Goal: Task Accomplishment & Management: Use online tool/utility

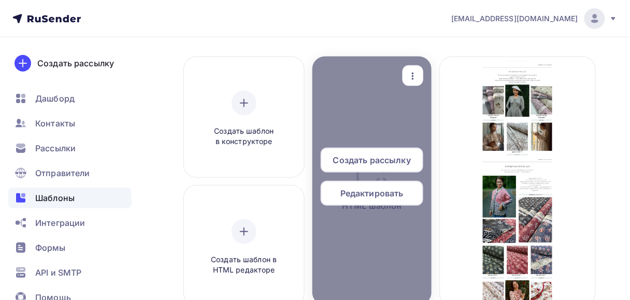
scroll to position [83, 0]
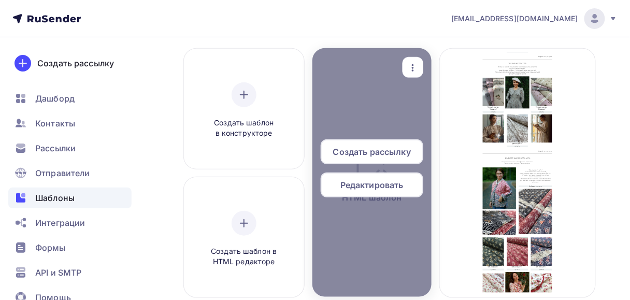
click at [384, 186] on span "Редактировать" at bounding box center [371, 185] width 63 height 12
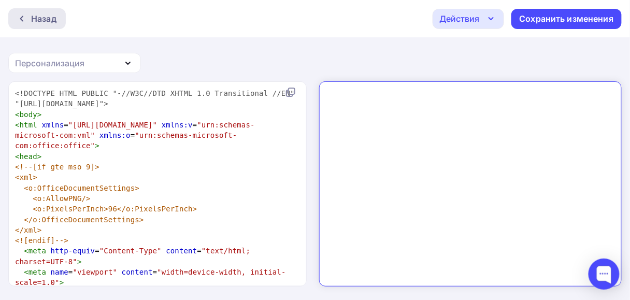
click at [41, 18] on div "Назад" at bounding box center [43, 18] width 25 height 12
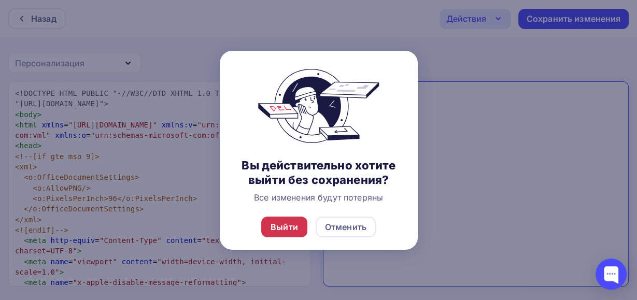
click at [282, 224] on div "Выйти" at bounding box center [283, 227] width 27 height 12
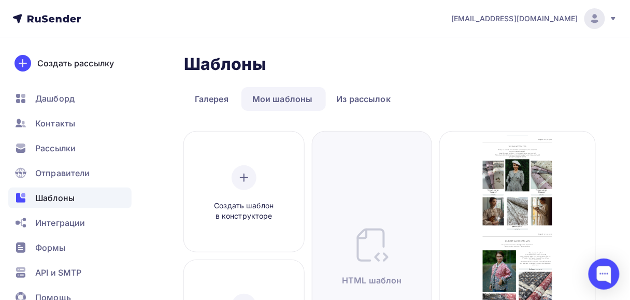
click at [521, 108] on ul "Галерея Мои шаблоны Из рассылок" at bounding box center [385, 99] width 402 height 24
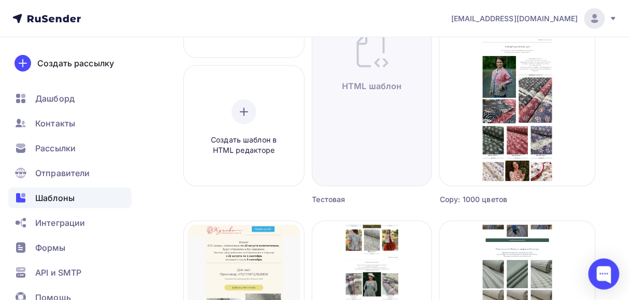
scroll to position [207, 0]
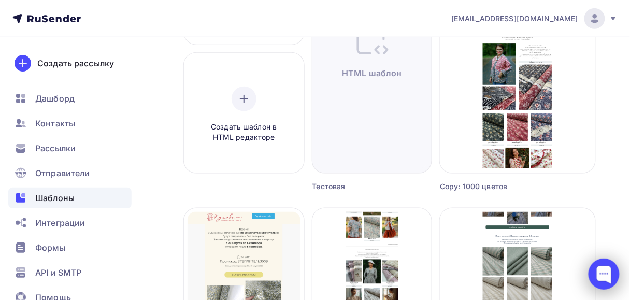
drag, startPoint x: 596, startPoint y: 284, endPoint x: 601, endPoint y: 276, distance: 9.8
click at [601, 276] on div at bounding box center [603, 273] width 31 height 31
click at [600, 275] on div at bounding box center [603, 273] width 31 height 31
click at [618, 267] on div at bounding box center [603, 273] width 31 height 31
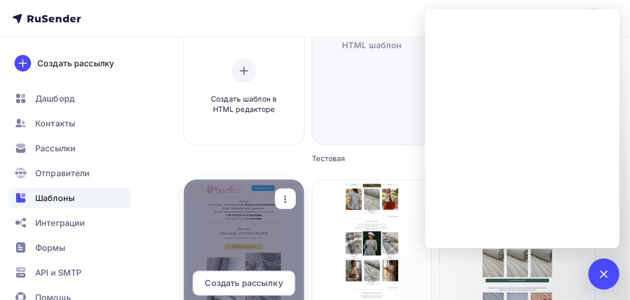
scroll to position [290, 0]
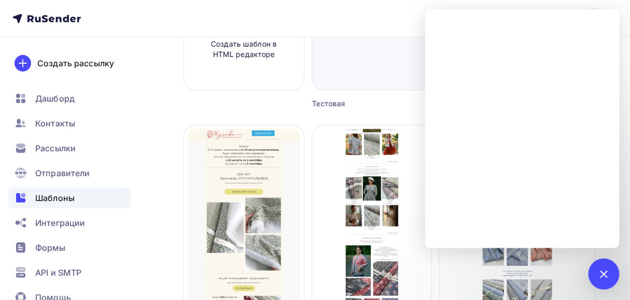
click at [374, 106] on div "Тестовая" at bounding box center [357, 103] width 90 height 10
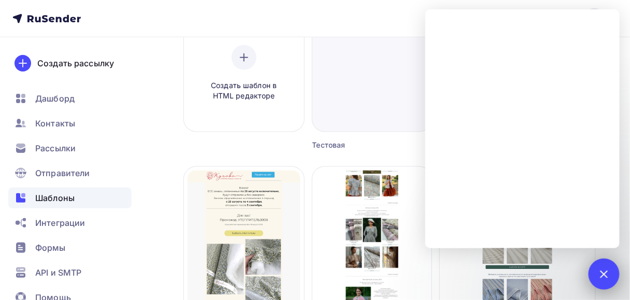
click at [605, 275] on div at bounding box center [604, 274] width 14 height 14
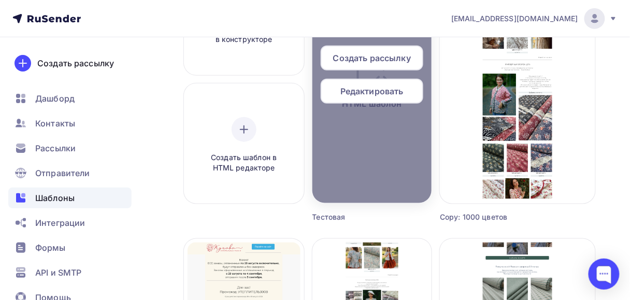
scroll to position [166, 0]
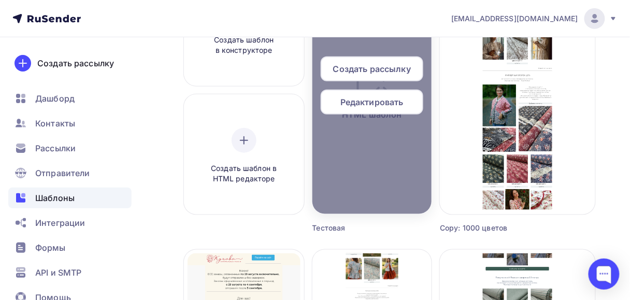
click at [373, 71] on span "Создать рассылку" at bounding box center [372, 69] width 78 height 12
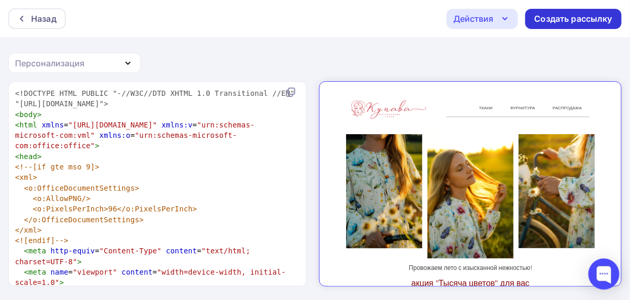
click at [559, 20] on div "Создать рассылку" at bounding box center [574, 19] width 78 height 12
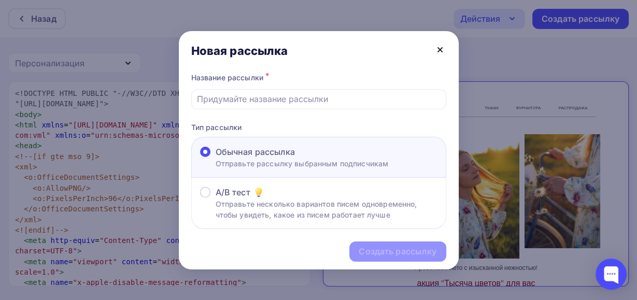
click at [441, 51] on icon at bounding box center [440, 50] width 4 height 4
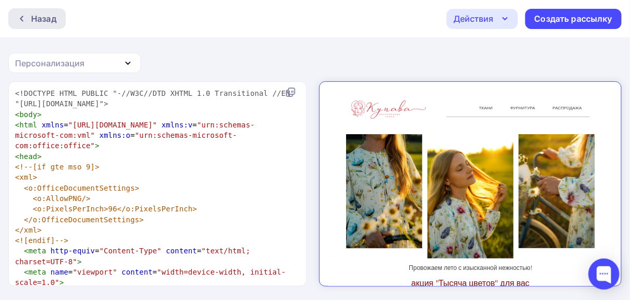
click at [29, 16] on div at bounding box center [24, 19] width 13 height 8
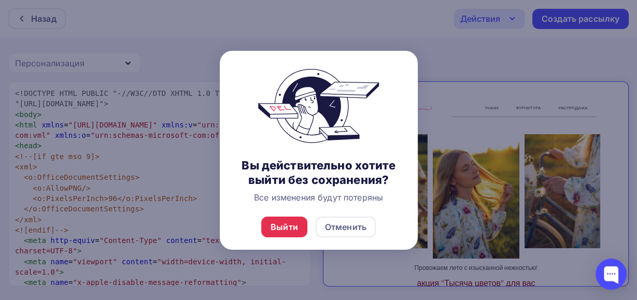
click at [282, 237] on div "Выйти Отменить" at bounding box center [319, 227] width 198 height 46
click at [281, 234] on div "Выйти" at bounding box center [284, 227] width 46 height 21
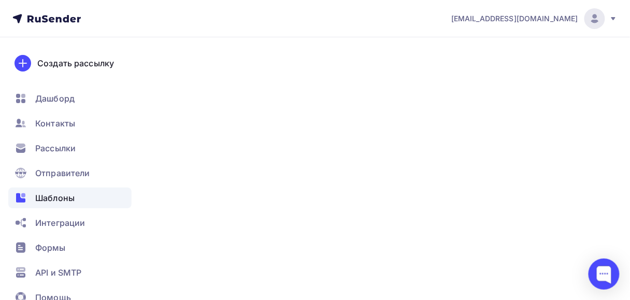
click at [281, 231] on div "Нет своих шаблонов После того как вы выберете шаблон из галереи и отредактирует…" at bounding box center [385, 221] width 257 height 146
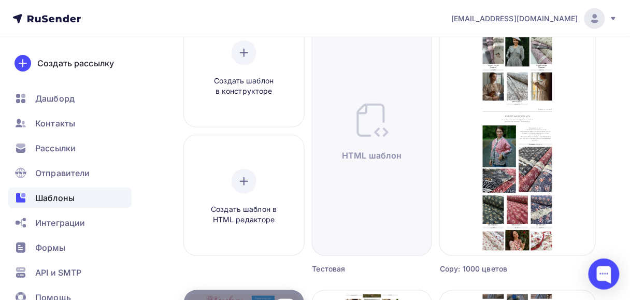
scroll to position [124, 0]
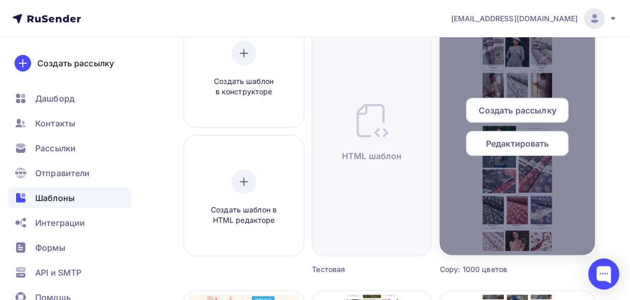
click at [514, 113] on span "Создать рассылку" at bounding box center [518, 110] width 78 height 12
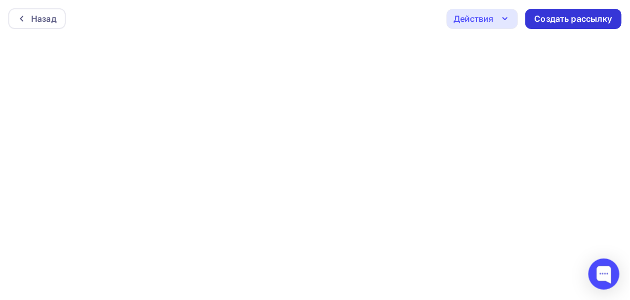
click at [578, 23] on div "Создать рассылку" at bounding box center [574, 19] width 78 height 12
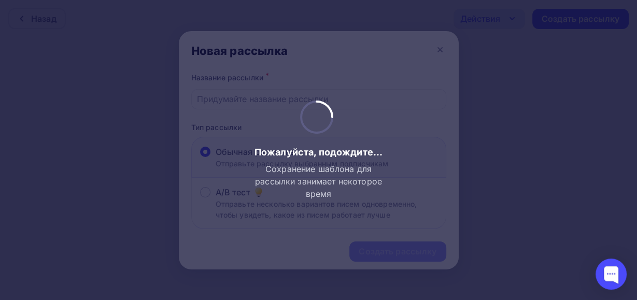
click at [439, 50] on div at bounding box center [318, 150] width 637 height 300
click at [322, 232] on div at bounding box center [318, 150] width 637 height 300
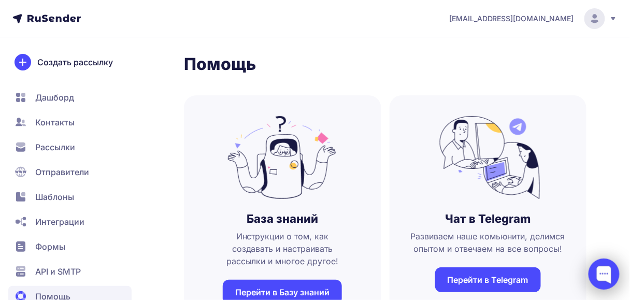
click at [596, 272] on div at bounding box center [603, 273] width 31 height 31
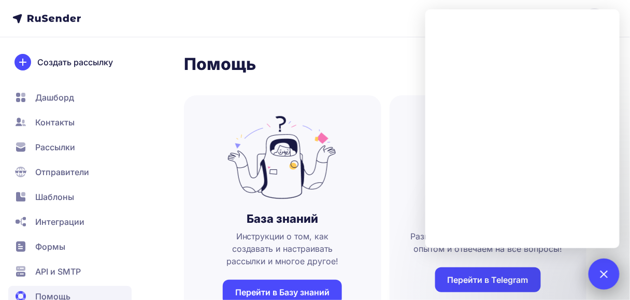
click at [598, 270] on div at bounding box center [603, 273] width 31 height 31
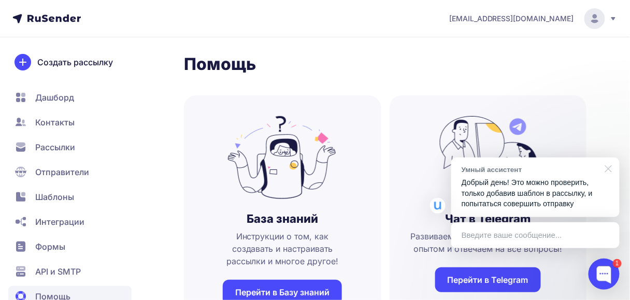
click at [609, 168] on div at bounding box center [607, 167] width 26 height 21
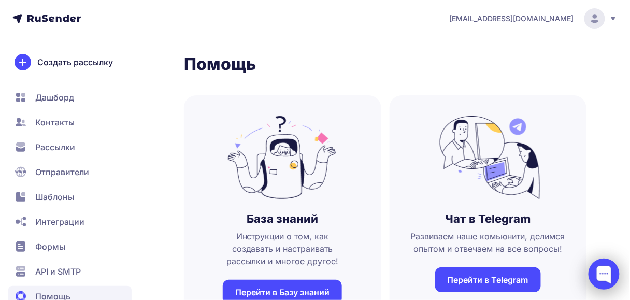
click at [598, 270] on div at bounding box center [603, 273] width 31 height 31
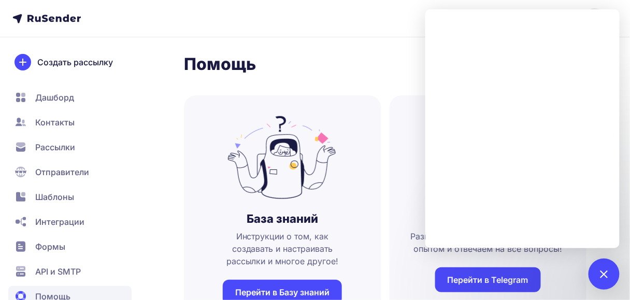
click at [322, 16] on header "[EMAIL_ADDRESS][DOMAIN_NAME]" at bounding box center [315, 18] width 630 height 37
click at [606, 272] on div at bounding box center [604, 274] width 14 height 14
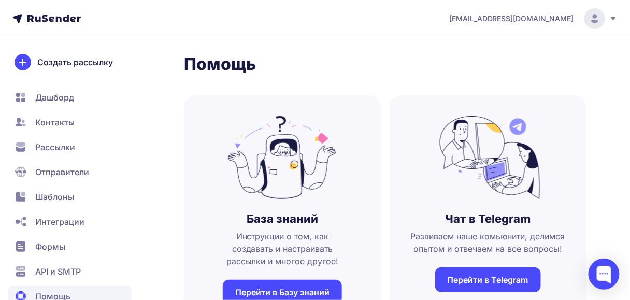
click at [52, 149] on span "Рассылки" at bounding box center [55, 147] width 40 height 12
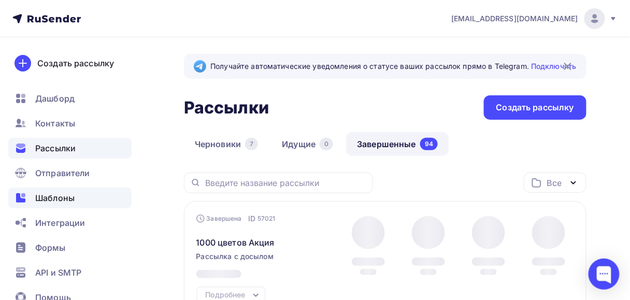
click at [51, 193] on span "Шаблоны" at bounding box center [54, 198] width 39 height 12
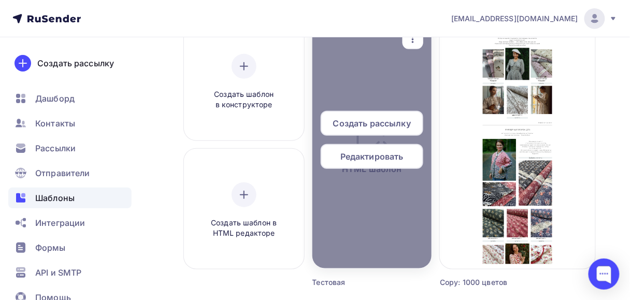
scroll to position [166, 0]
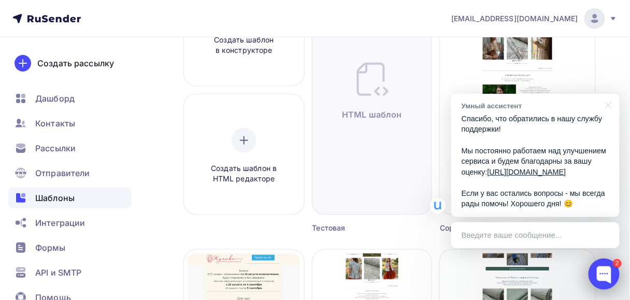
click at [606, 275] on div at bounding box center [603, 273] width 31 height 31
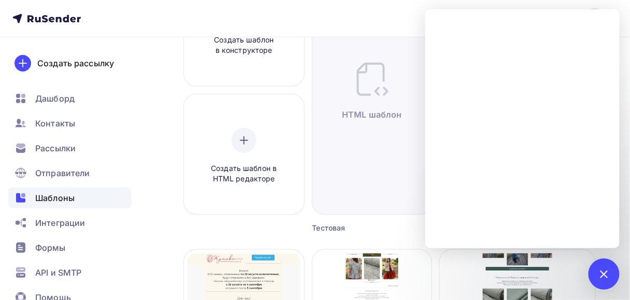
click at [260, 228] on div "Создать шаблон в конструкторе Создать шаблон в HTML редакторе" at bounding box center [244, 99] width 120 height 267
click at [379, 25] on nav "[EMAIL_ADDRESS][DOMAIN_NAME] Аккаунт Тарифы Выйти Создать рассылку [GEOGRAPHIC_…" at bounding box center [315, 18] width 630 height 37
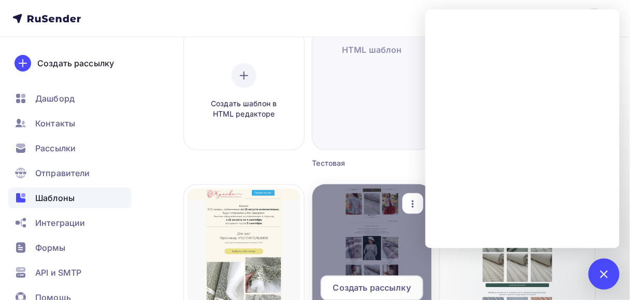
scroll to position [332, 0]
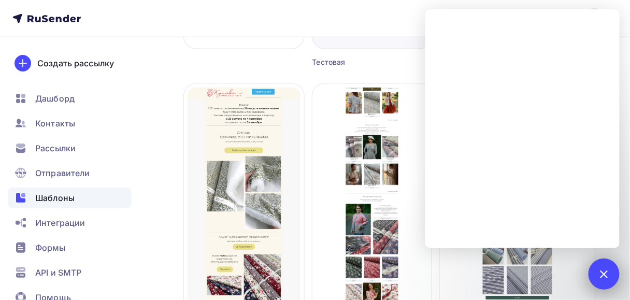
click at [615, 271] on div "2" at bounding box center [603, 273] width 31 height 31
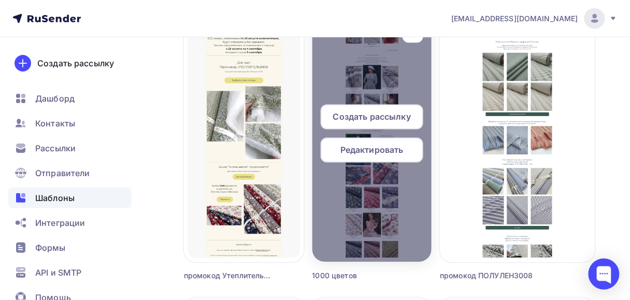
scroll to position [414, 0]
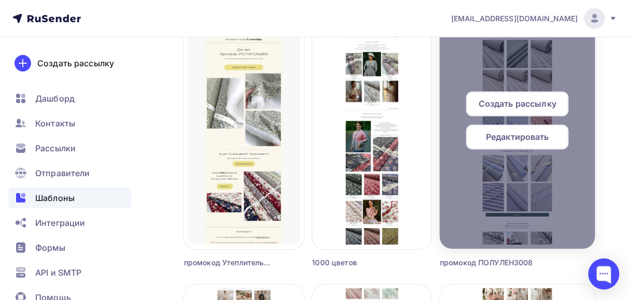
click at [540, 98] on span "Создать рассылку" at bounding box center [518, 104] width 78 height 12
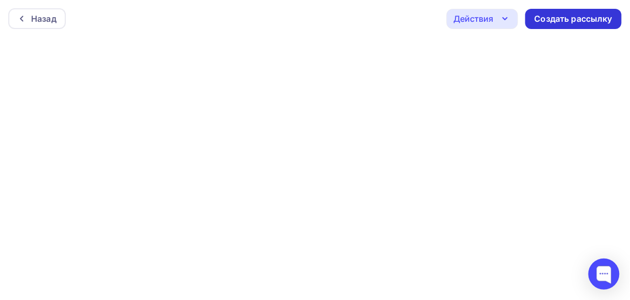
click at [550, 21] on div "Создать рассылку" at bounding box center [574, 19] width 78 height 12
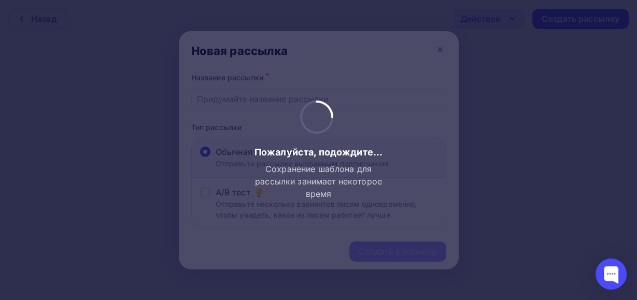
click at [243, 100] on div at bounding box center [318, 150] width 637 height 300
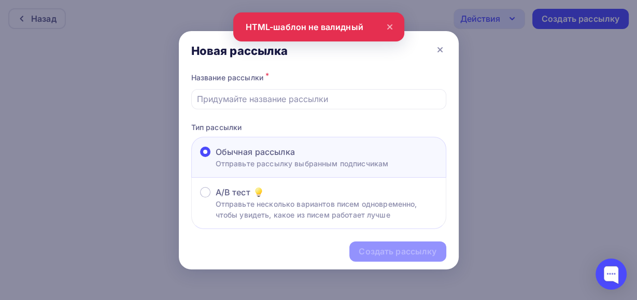
click at [390, 23] on icon at bounding box center [389, 27] width 12 height 12
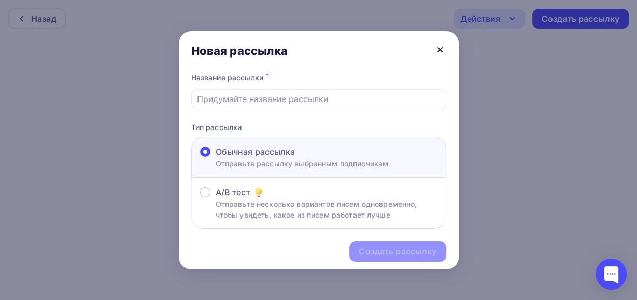
click at [440, 48] on icon at bounding box center [440, 50] width 4 height 4
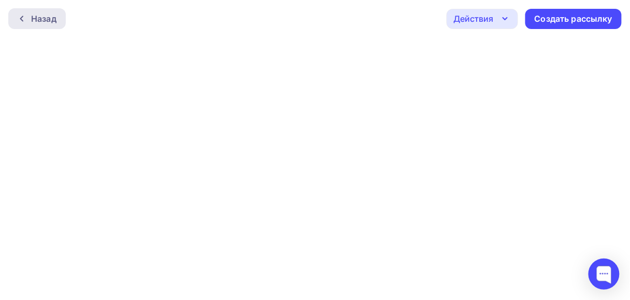
click at [19, 17] on icon at bounding box center [22, 19] width 8 height 8
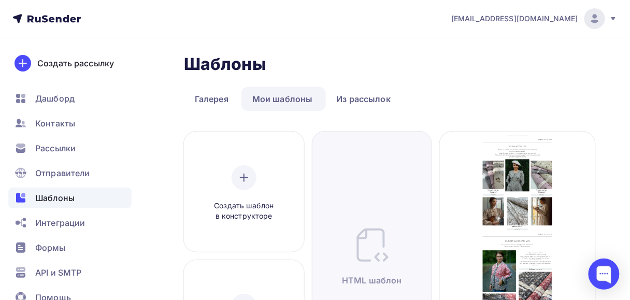
click at [63, 203] on span "Шаблоны" at bounding box center [54, 198] width 39 height 12
click at [69, 150] on span "Рассылки" at bounding box center [55, 148] width 40 height 12
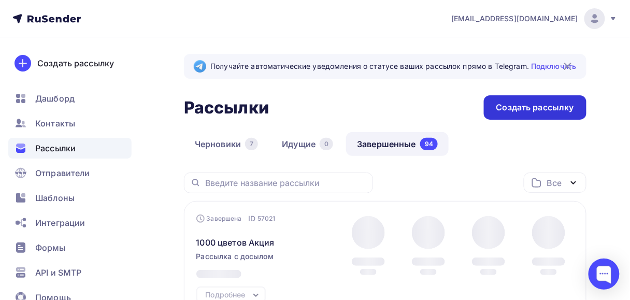
click at [551, 109] on div "Создать рассылку" at bounding box center [535, 108] width 78 height 12
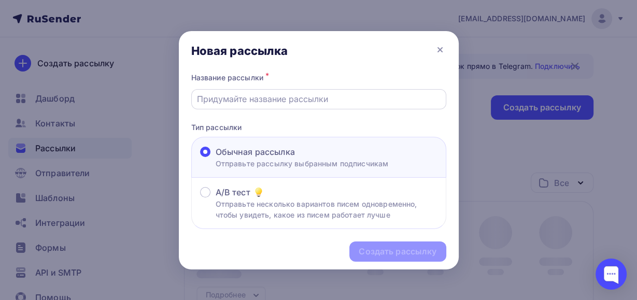
click at [284, 100] on input "text" at bounding box center [318, 99] width 243 height 12
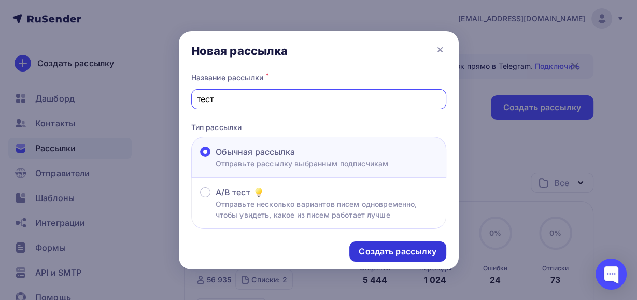
type input "тест"
click at [370, 248] on div "Создать рассылку" at bounding box center [397, 252] width 78 height 12
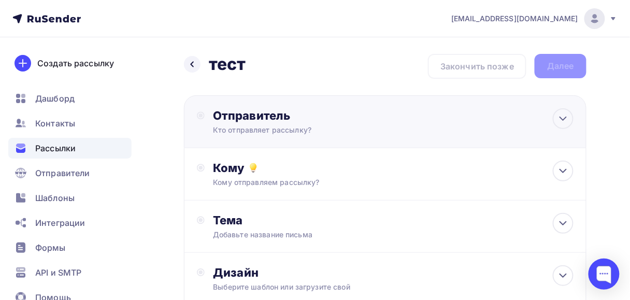
click at [243, 112] on div "Отправитель" at bounding box center [325, 115] width 224 height 15
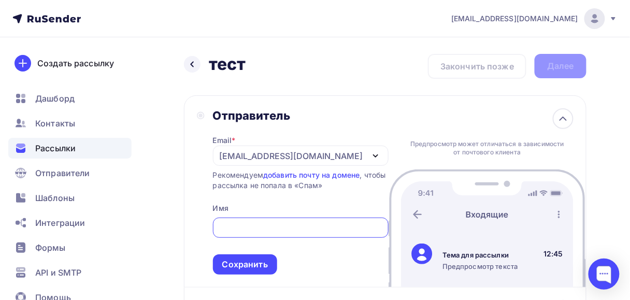
click at [229, 156] on div "[EMAIL_ADDRESS][DOMAIN_NAME]" at bounding box center [291, 156] width 143 height 12
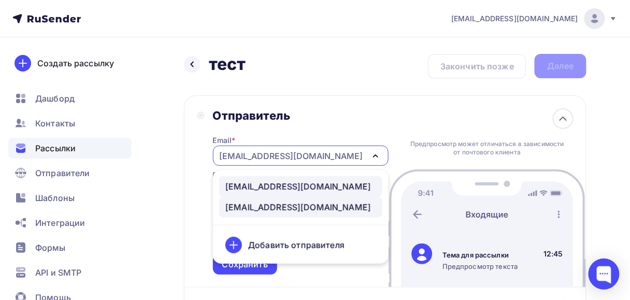
click at [242, 183] on div "[EMAIL_ADDRESS][DOMAIN_NAME]" at bounding box center [298, 186] width 146 height 12
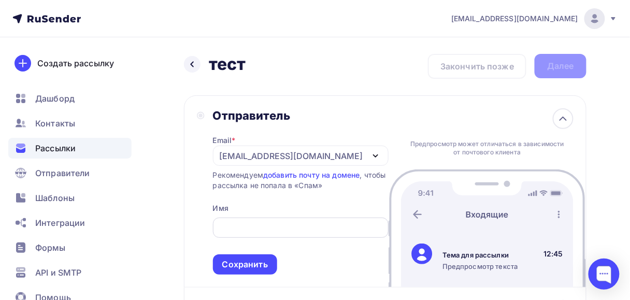
click at [237, 225] on div at bounding box center [301, 228] width 176 height 20
click at [237, 225] on input "text" at bounding box center [301, 228] width 164 height 12
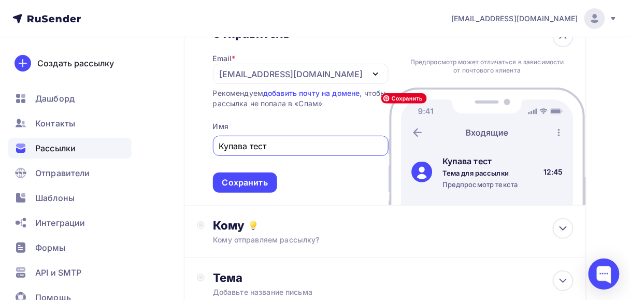
scroll to position [83, 0]
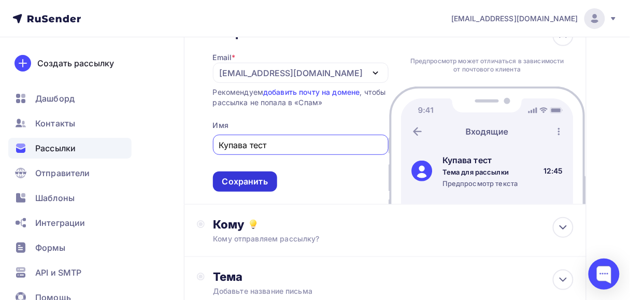
type input "Купава тест"
click at [261, 181] on div "Сохранить" at bounding box center [245, 182] width 46 height 12
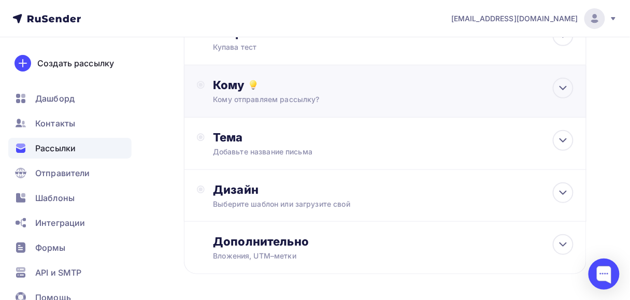
click at [235, 87] on div "Кому" at bounding box center [393, 85] width 361 height 15
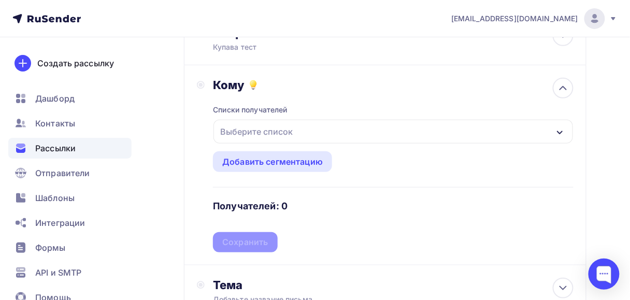
click at [255, 133] on div "Выберите список" at bounding box center [256, 131] width 81 height 19
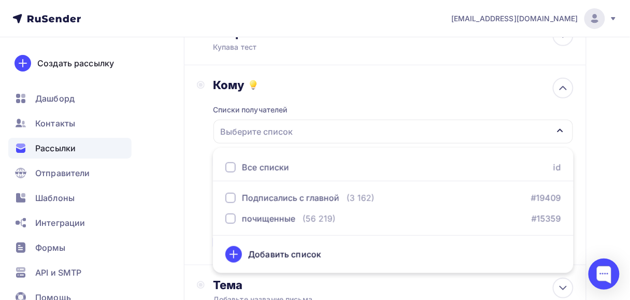
click at [346, 86] on div "Кому" at bounding box center [393, 85] width 361 height 15
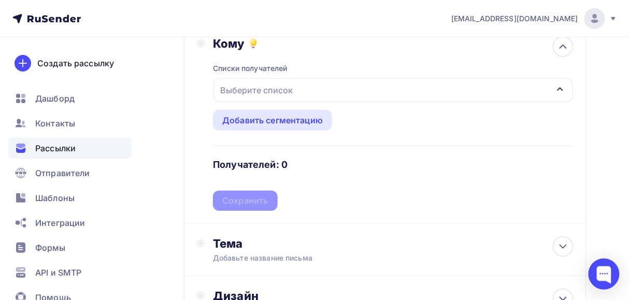
scroll to position [83, 0]
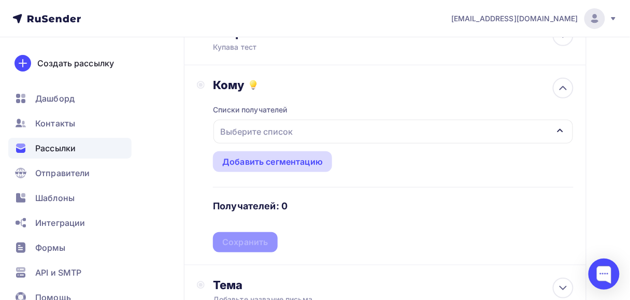
click at [301, 165] on div "Добавить сегментацию" at bounding box center [272, 161] width 100 height 12
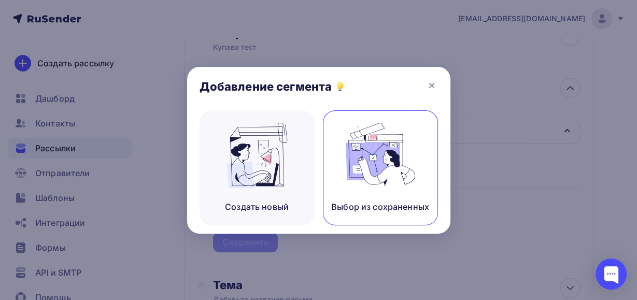
click at [379, 212] on div "Выбор из сохраненных" at bounding box center [380, 206] width 98 height 12
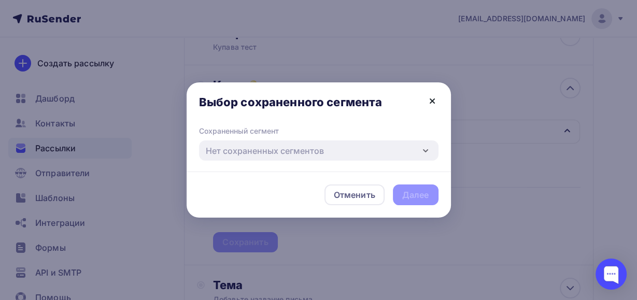
click at [433, 99] on icon at bounding box center [432, 101] width 4 height 4
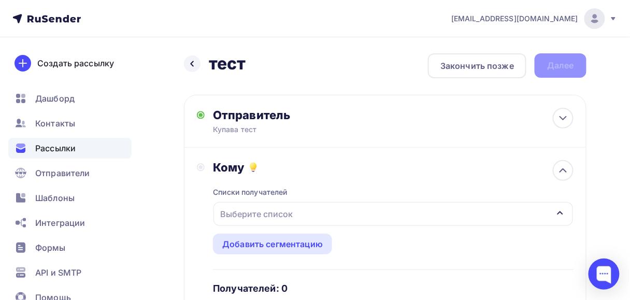
scroll to position [0, 0]
click at [204, 168] on circle at bounding box center [200, 167] width 7 height 7
click at [293, 208] on div "Выберите список" at bounding box center [256, 214] width 81 height 19
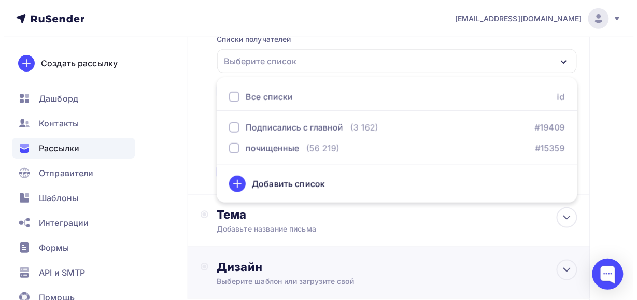
scroll to position [180, 0]
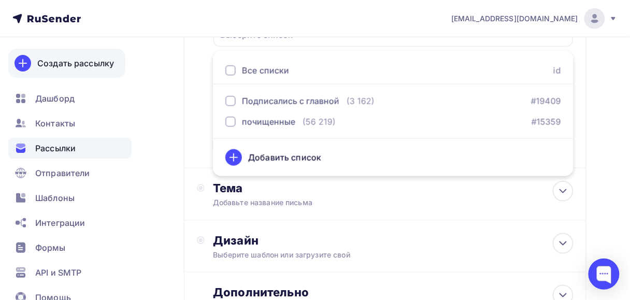
click at [77, 62] on div "Создать рассылку" at bounding box center [75, 63] width 77 height 12
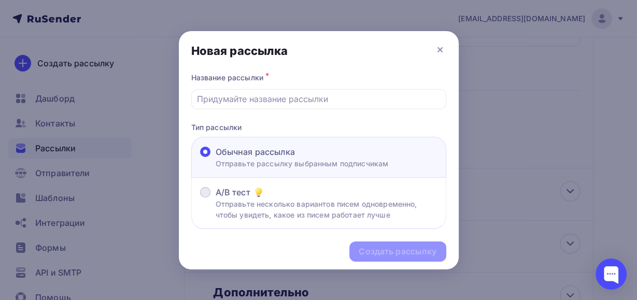
click at [212, 198] on label "A/B тест Отправьте несколько вариантов писем одновременно, чтобы увидеть, какое…" at bounding box center [318, 203] width 237 height 34
click at [215, 198] on input "A/B тест Отправьте несколько вариантов писем одновременно, чтобы увидеть, какое…" at bounding box center [215, 198] width 0 height 0
click at [251, 226] on div "A/B тест Отправьте несколько вариантов писем одновременно, чтобы увидеть, какое…" at bounding box center [318, 203] width 255 height 51
click at [222, 194] on span "A/B тест" at bounding box center [232, 192] width 35 height 12
click at [215, 198] on input "A/B тест Отправьте несколько вариантов писем одновременно, чтобы увидеть, какое…" at bounding box center [215, 198] width 0 height 0
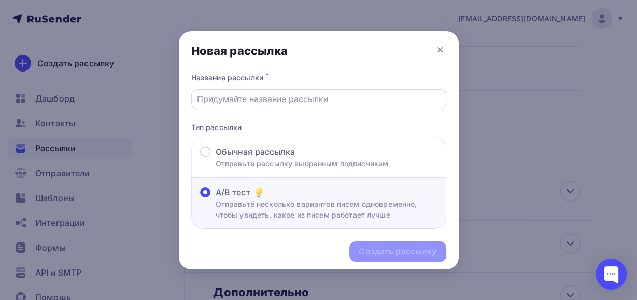
click at [225, 95] on input "text" at bounding box center [318, 99] width 243 height 12
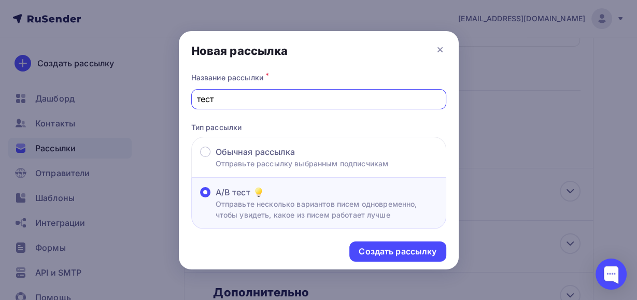
type input "тест"
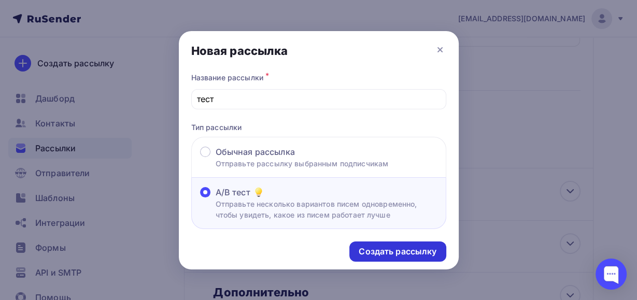
drag, startPoint x: 351, startPoint y: 235, endPoint x: 354, endPoint y: 242, distance: 7.6
click at [354, 242] on div "Создать рассылку" at bounding box center [319, 251] width 280 height 45
click at [355, 243] on div "Создать рассылку" at bounding box center [397, 251] width 96 height 20
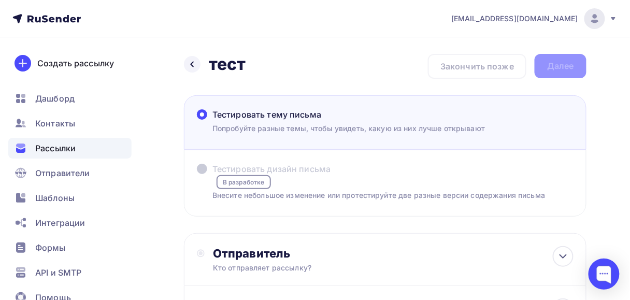
click at [201, 169] on span at bounding box center [202, 169] width 10 height 10
click at [38, 59] on div "Создать рассылку" at bounding box center [75, 63] width 77 height 12
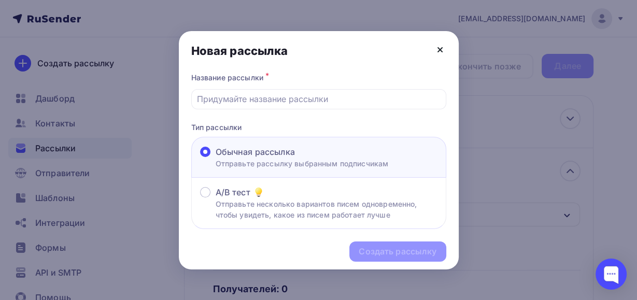
click at [440, 49] on icon at bounding box center [440, 50] width 12 height 12
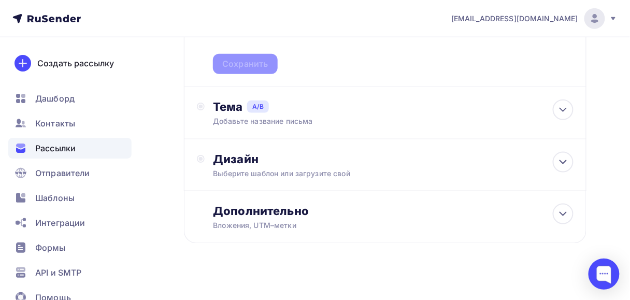
scroll to position [271, 0]
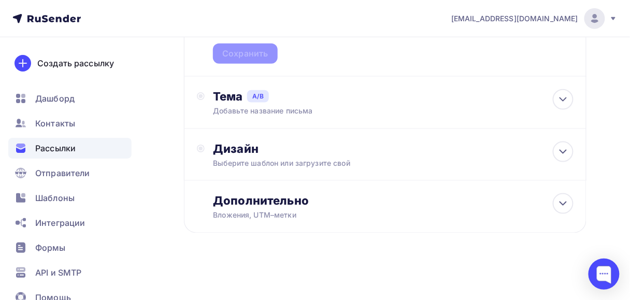
click at [223, 261] on div "Назад Новая рассылка Новая рассылка Закончить позже Далее Отправитель Кто отпра…" at bounding box center [315, 33] width 630 height 534
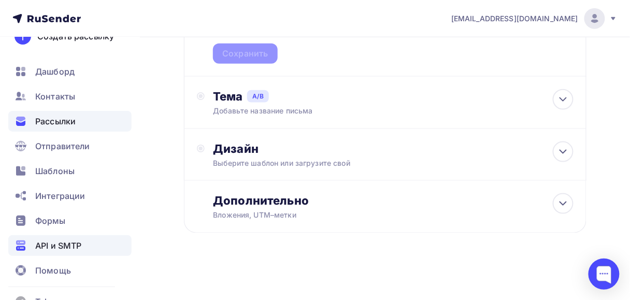
scroll to position [50, 0]
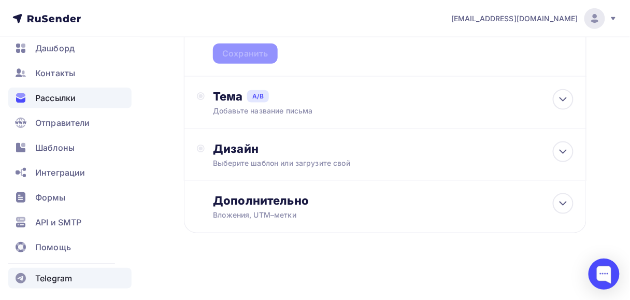
click at [50, 279] on span "Telegram" at bounding box center [53, 278] width 37 height 12
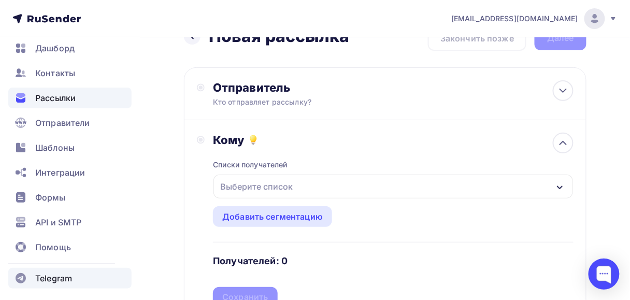
scroll to position [0, 0]
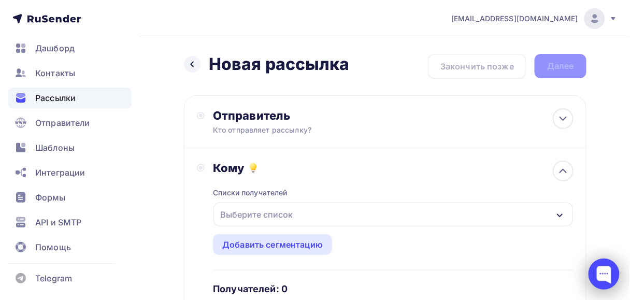
click at [603, 271] on div at bounding box center [603, 273] width 31 height 31
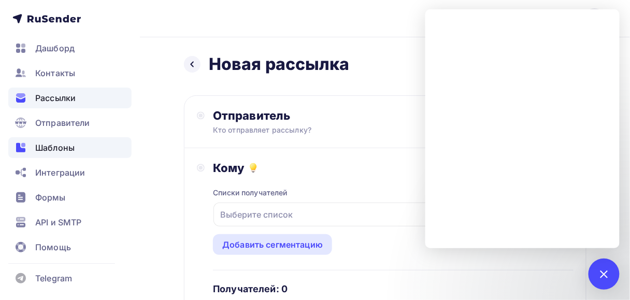
click at [55, 152] on span "Шаблоны" at bounding box center [54, 147] width 39 height 12
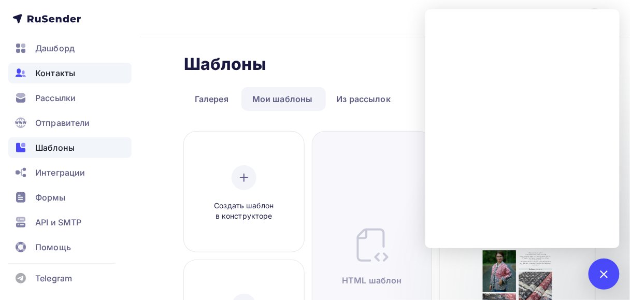
click at [50, 75] on span "Контакты" at bounding box center [55, 73] width 40 height 12
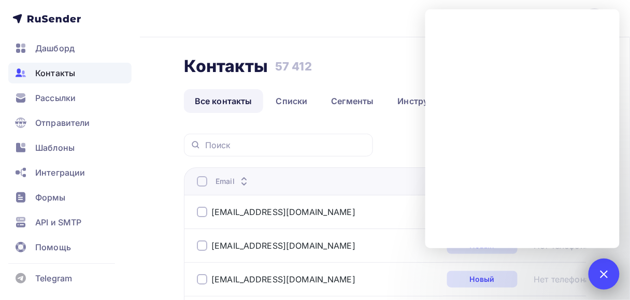
click at [602, 278] on div at bounding box center [604, 274] width 14 height 14
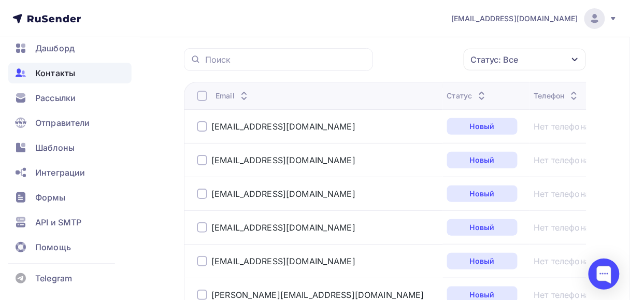
scroll to position [166, 0]
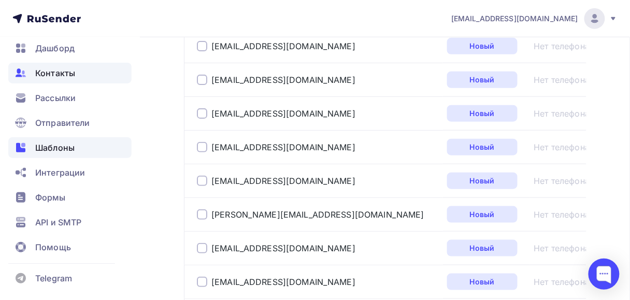
click at [57, 146] on span "Шаблоны" at bounding box center [54, 147] width 39 height 12
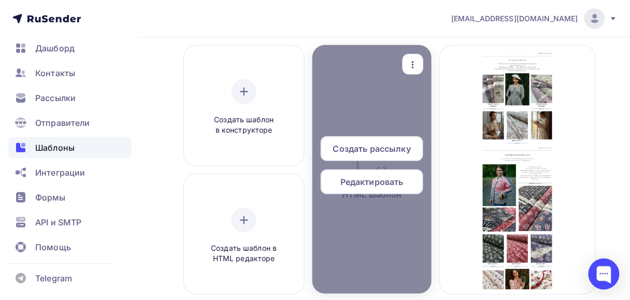
scroll to position [41, 0]
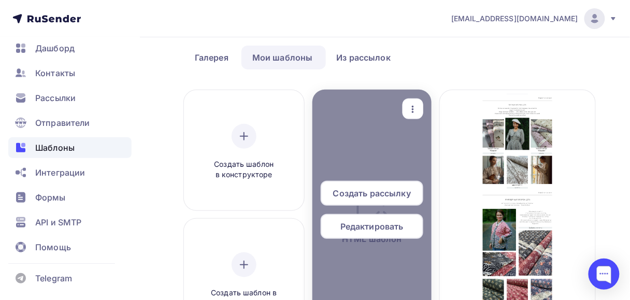
click at [416, 104] on icon "button" at bounding box center [413, 109] width 12 height 12
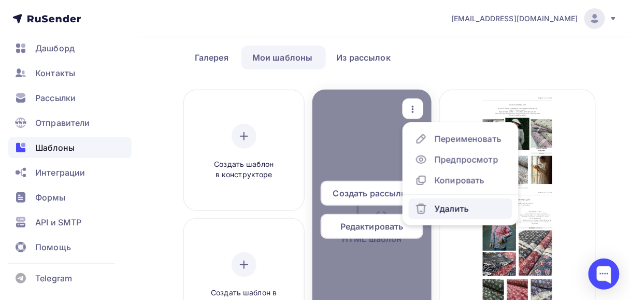
click at [455, 210] on div "Удалить" at bounding box center [452, 209] width 34 height 12
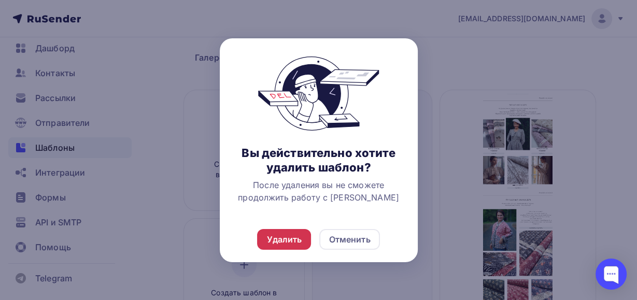
click at [282, 239] on div "Удалить" at bounding box center [283, 239] width 35 height 12
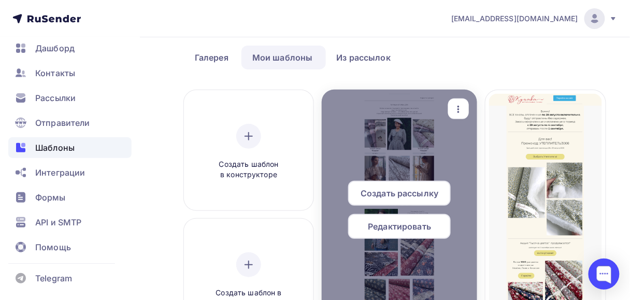
click at [465, 107] on icon "button" at bounding box center [458, 109] width 12 height 12
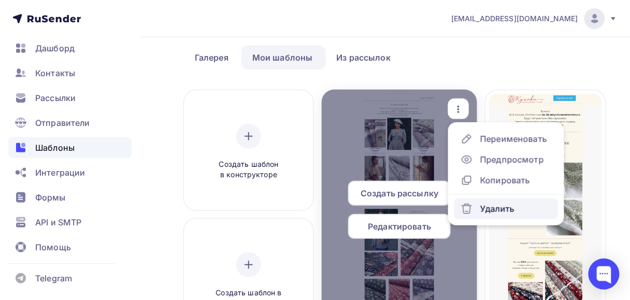
click at [501, 210] on div "Удалить" at bounding box center [497, 209] width 34 height 12
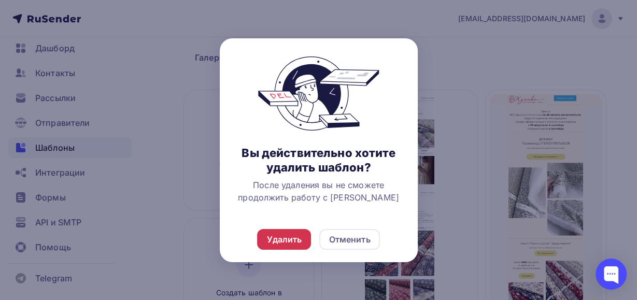
click at [290, 238] on div "Удалить" at bounding box center [283, 239] width 35 height 12
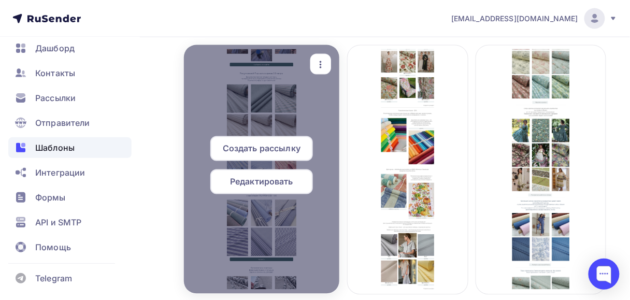
scroll to position [332, 0]
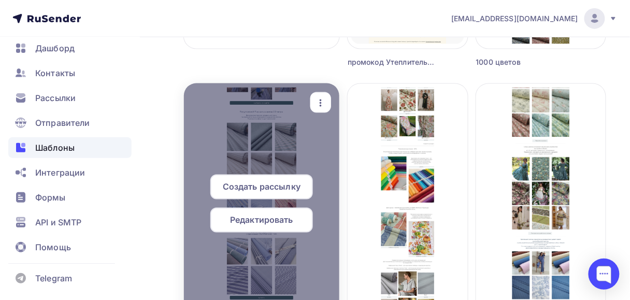
click at [326, 97] on icon "button" at bounding box center [320, 103] width 12 height 12
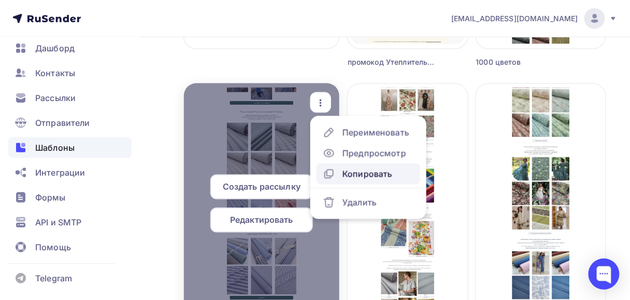
click at [355, 169] on div "Копировать" at bounding box center [367, 174] width 50 height 12
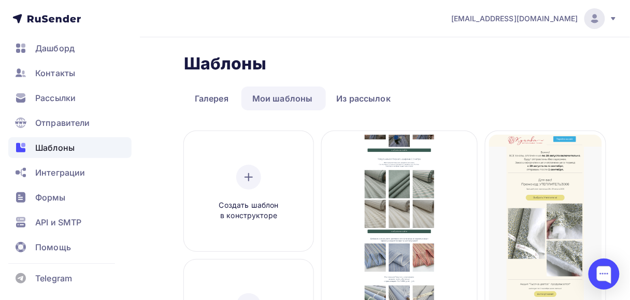
scroll to position [0, 0]
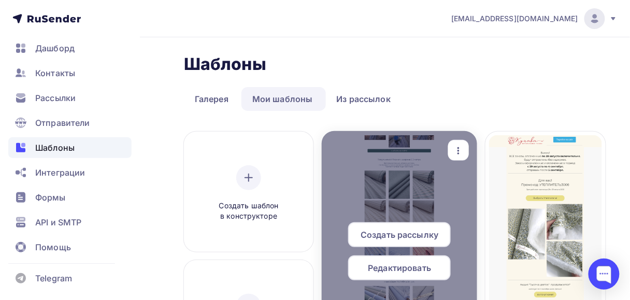
click at [458, 149] on icon "button" at bounding box center [458, 151] width 12 height 12
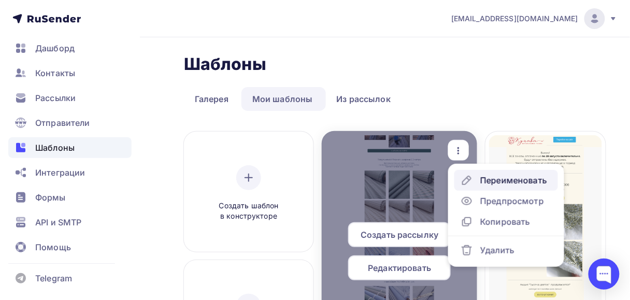
click at [498, 180] on div "Переименовать" at bounding box center [513, 180] width 67 height 12
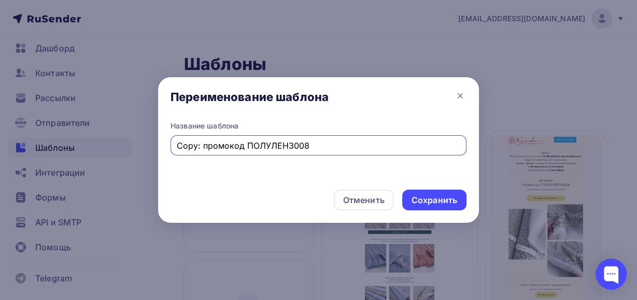
drag, startPoint x: 203, startPoint y: 145, endPoint x: 132, endPoint y: 145, distance: 71.0
click at [132, 145] on div "Переименование шаблона Название шаблона Copy: промокод ПОЛУЛЕН3008 Отменить Сох…" at bounding box center [318, 150] width 637 height 300
type input "промокод РОГОЖКА3009"
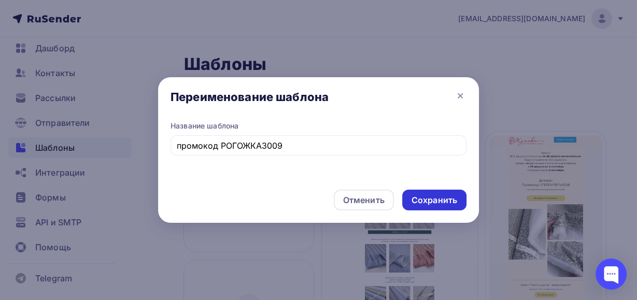
click at [436, 199] on div "Сохранить" at bounding box center [434, 200] width 46 height 12
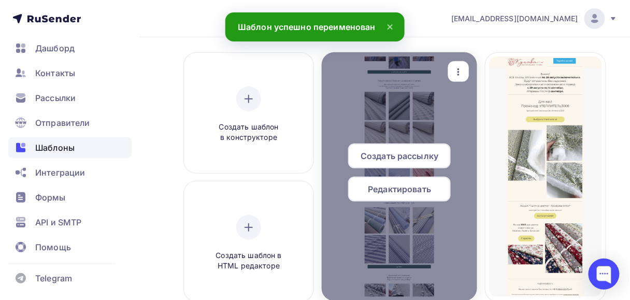
scroll to position [83, 0]
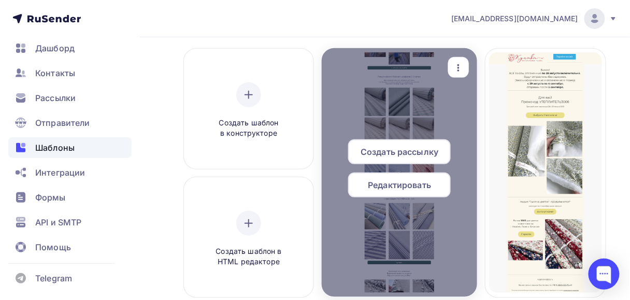
click at [429, 188] on span "Редактировать" at bounding box center [399, 185] width 63 height 12
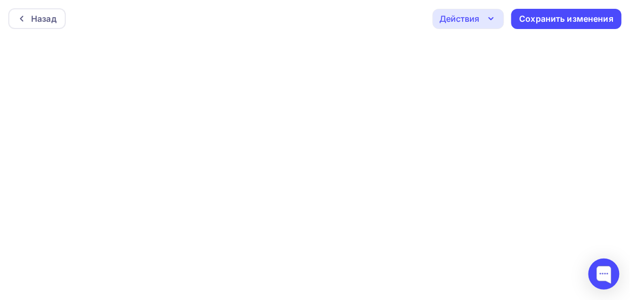
click at [487, 18] on icon "button" at bounding box center [491, 18] width 12 height 12
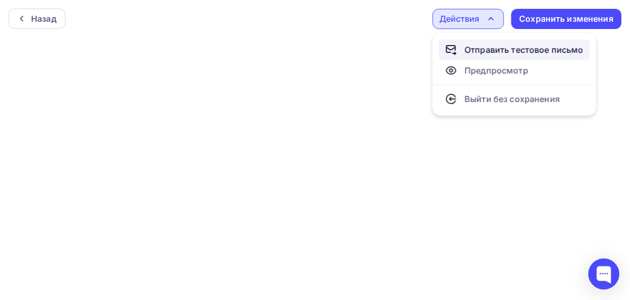
click at [499, 45] on div "Отправить тестовое письмо" at bounding box center [524, 50] width 119 height 12
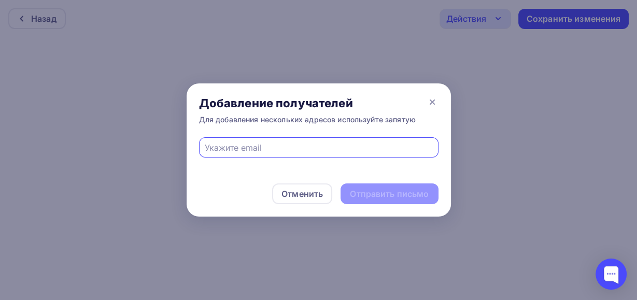
type input "[EMAIL_ADDRESS][DOMAIN_NAME]"
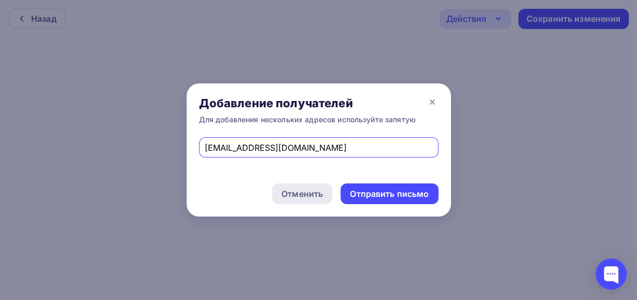
click at [295, 199] on div "Отменить" at bounding box center [301, 194] width 41 height 12
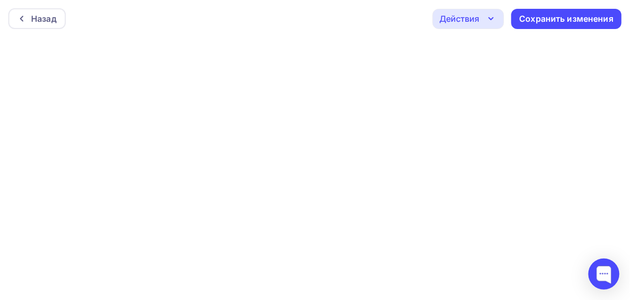
click at [485, 19] on icon "button" at bounding box center [491, 18] width 12 height 12
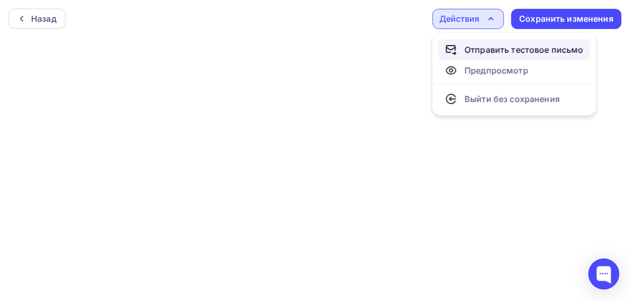
click at [477, 49] on div "Отправить тестовое письмо" at bounding box center [524, 50] width 119 height 12
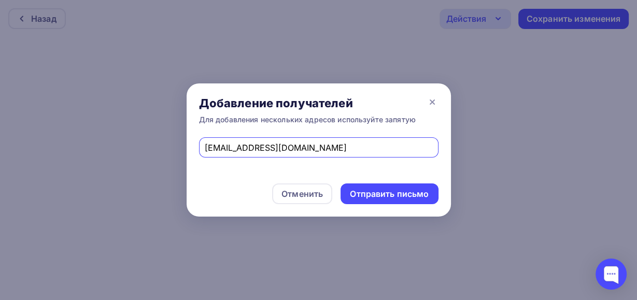
type input "[EMAIL_ADDRESS][DOMAIN_NAME]"
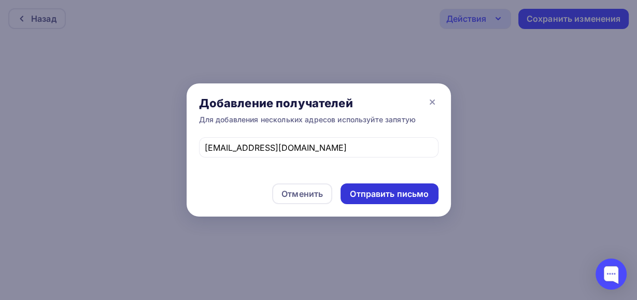
click at [371, 193] on div "Отправить письмо" at bounding box center [389, 194] width 79 height 12
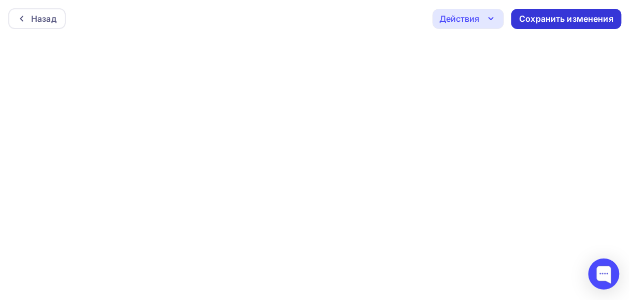
click at [572, 20] on div "Сохранить изменения" at bounding box center [567, 19] width 94 height 12
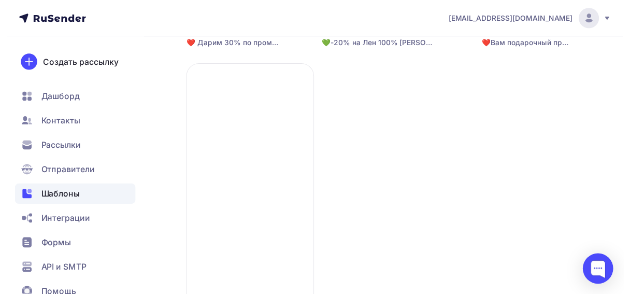
scroll to position [1326, 0]
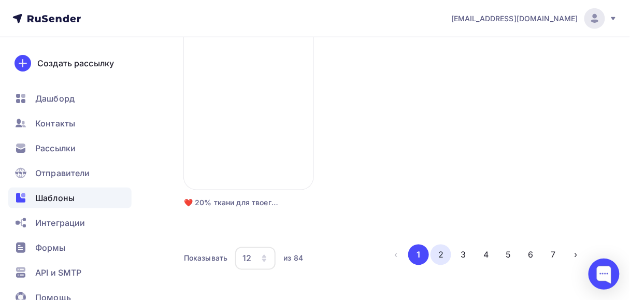
click at [443, 249] on button "2" at bounding box center [440, 255] width 21 height 21
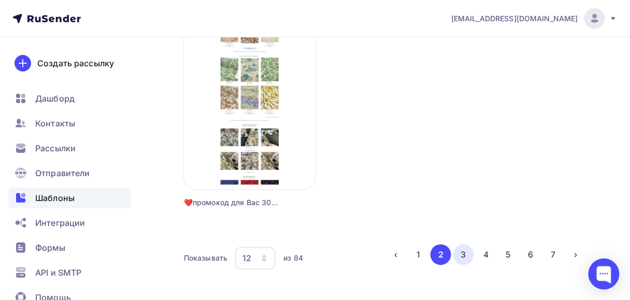
click at [461, 253] on button "3" at bounding box center [463, 255] width 21 height 21
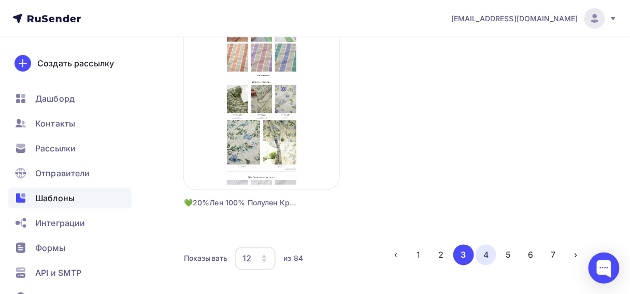
click at [484, 250] on button "4" at bounding box center [486, 255] width 21 height 21
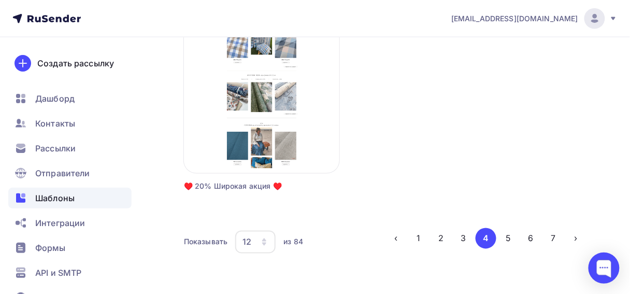
scroll to position [1357, 0]
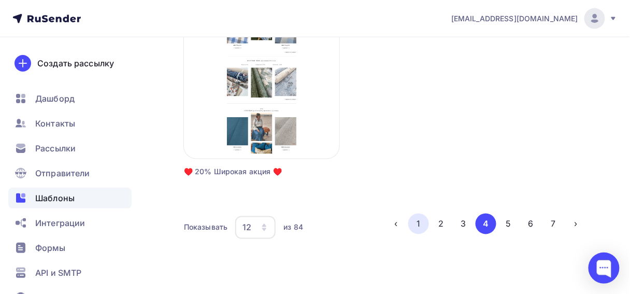
click at [419, 228] on button "1" at bounding box center [418, 223] width 21 height 21
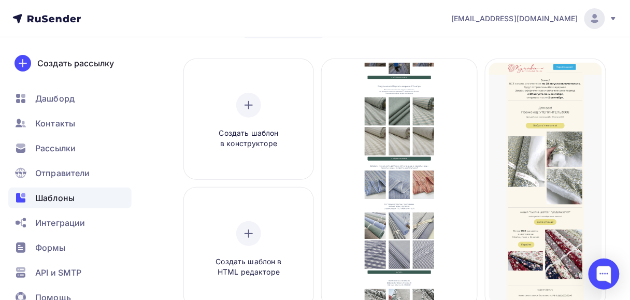
scroll to position [66, 0]
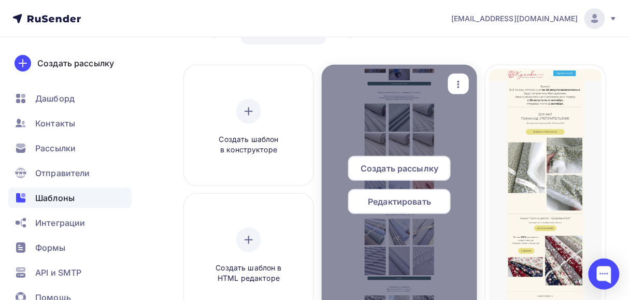
click at [397, 204] on span "Редактировать" at bounding box center [399, 201] width 63 height 12
